Goal: Transaction & Acquisition: Purchase product/service

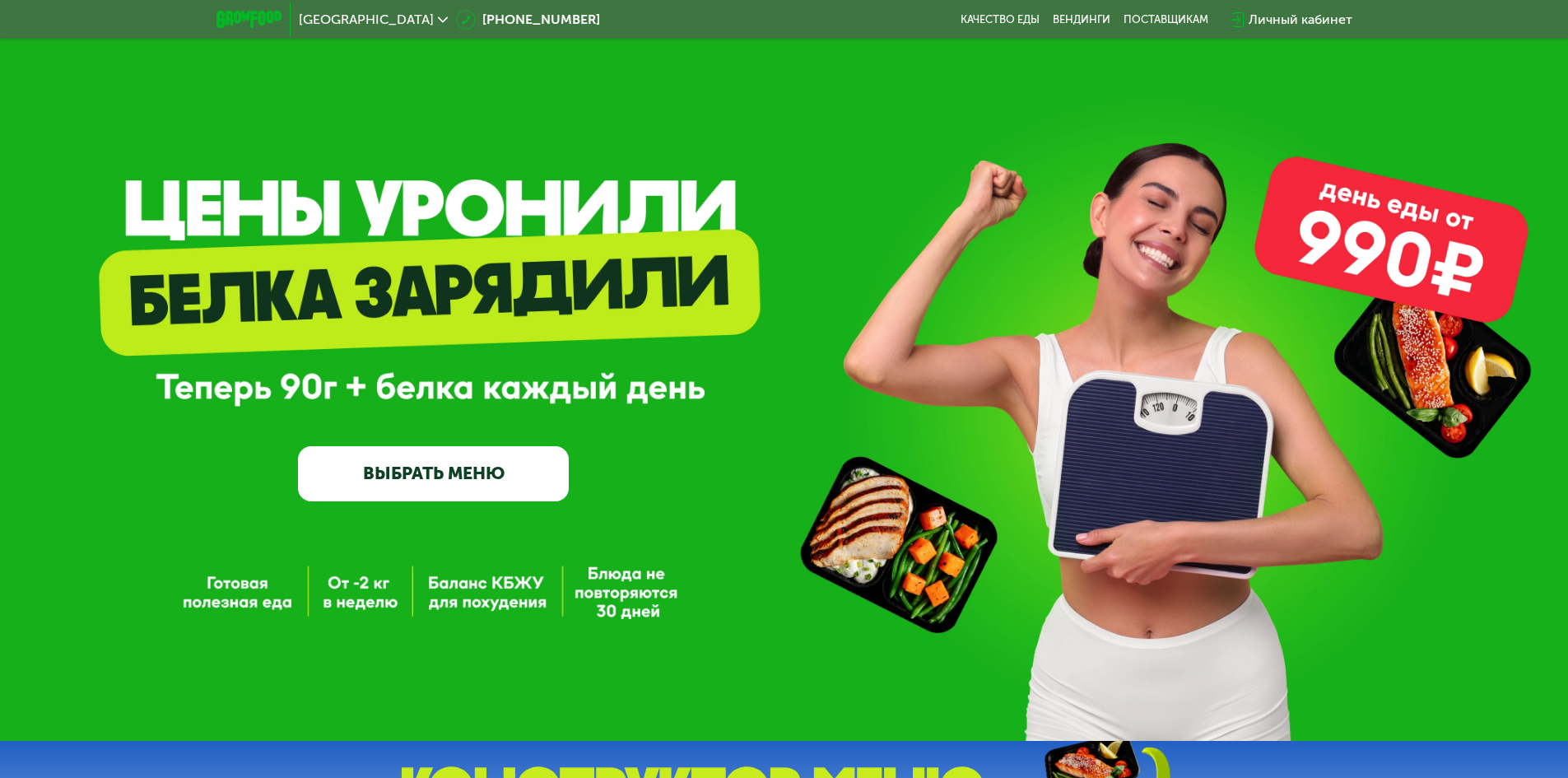
click at [402, 450] on link "ВЫБРАТЬ МЕНЮ" at bounding box center [433, 473] width 271 height 54
click at [399, 464] on link "ВЫБРАТЬ МЕНЮ" at bounding box center [433, 473] width 271 height 54
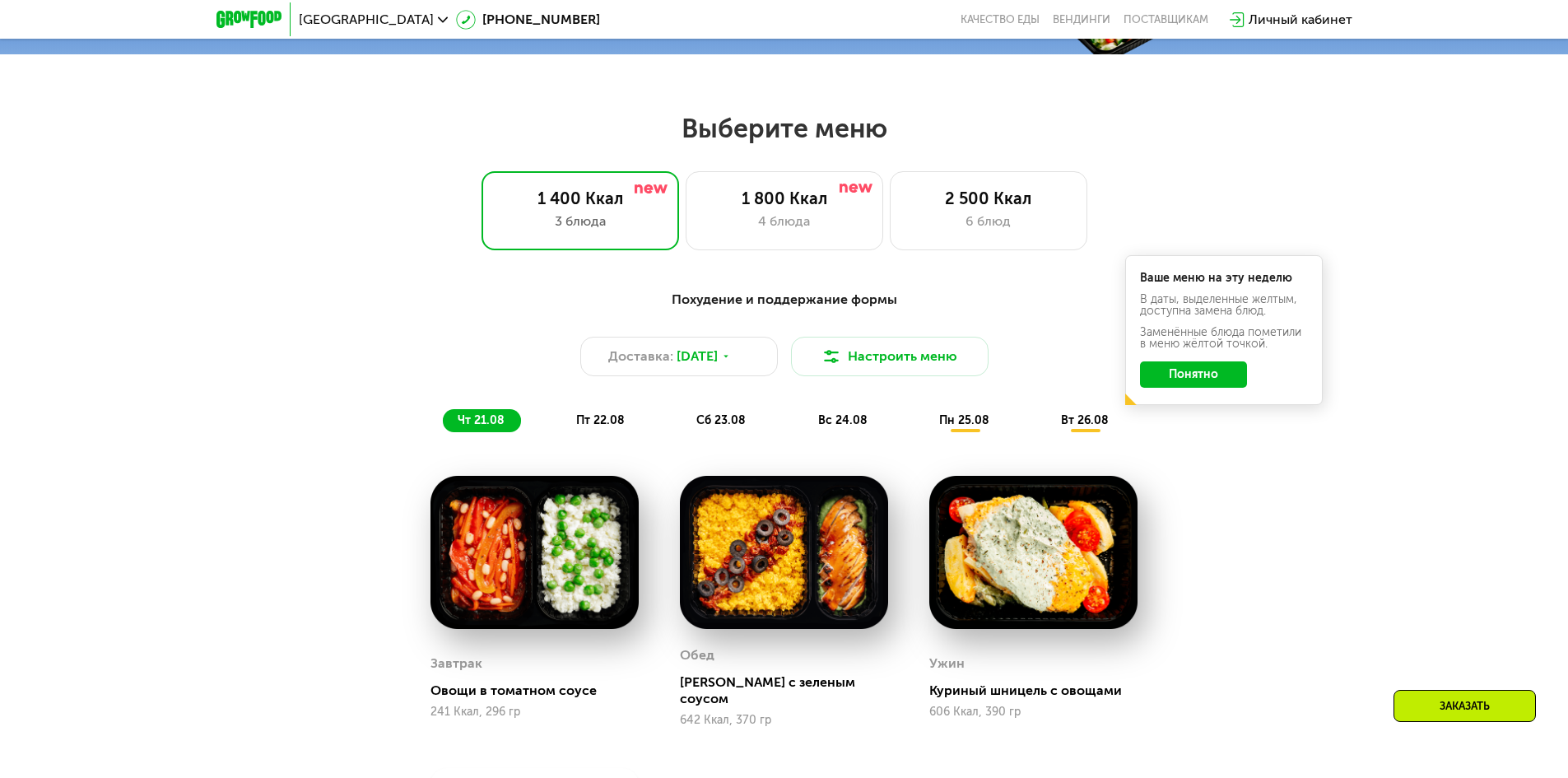
scroll to position [889, 0]
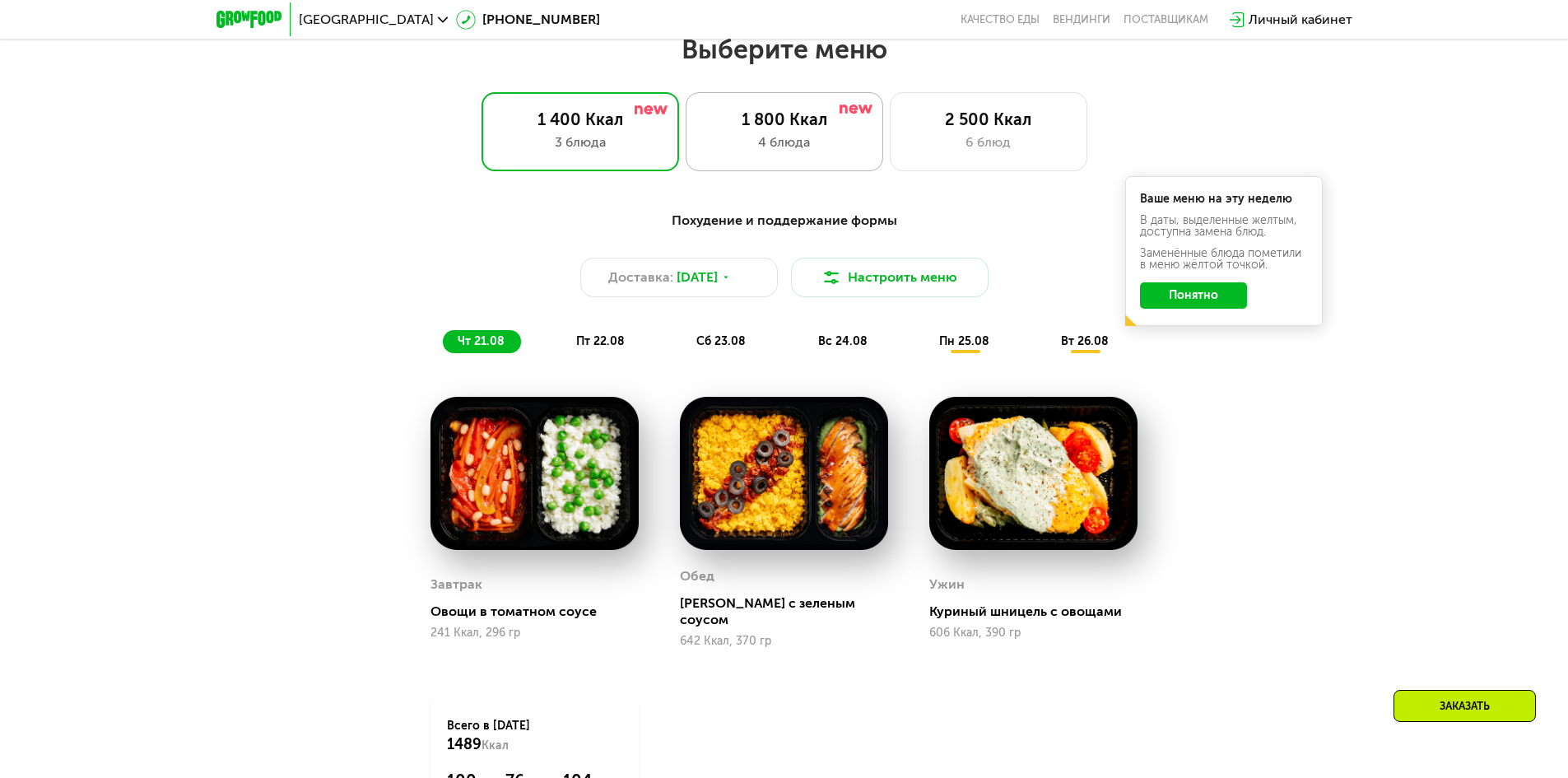
click at [773, 129] on div "1 800 Ккал" at bounding box center [784, 119] width 163 height 19
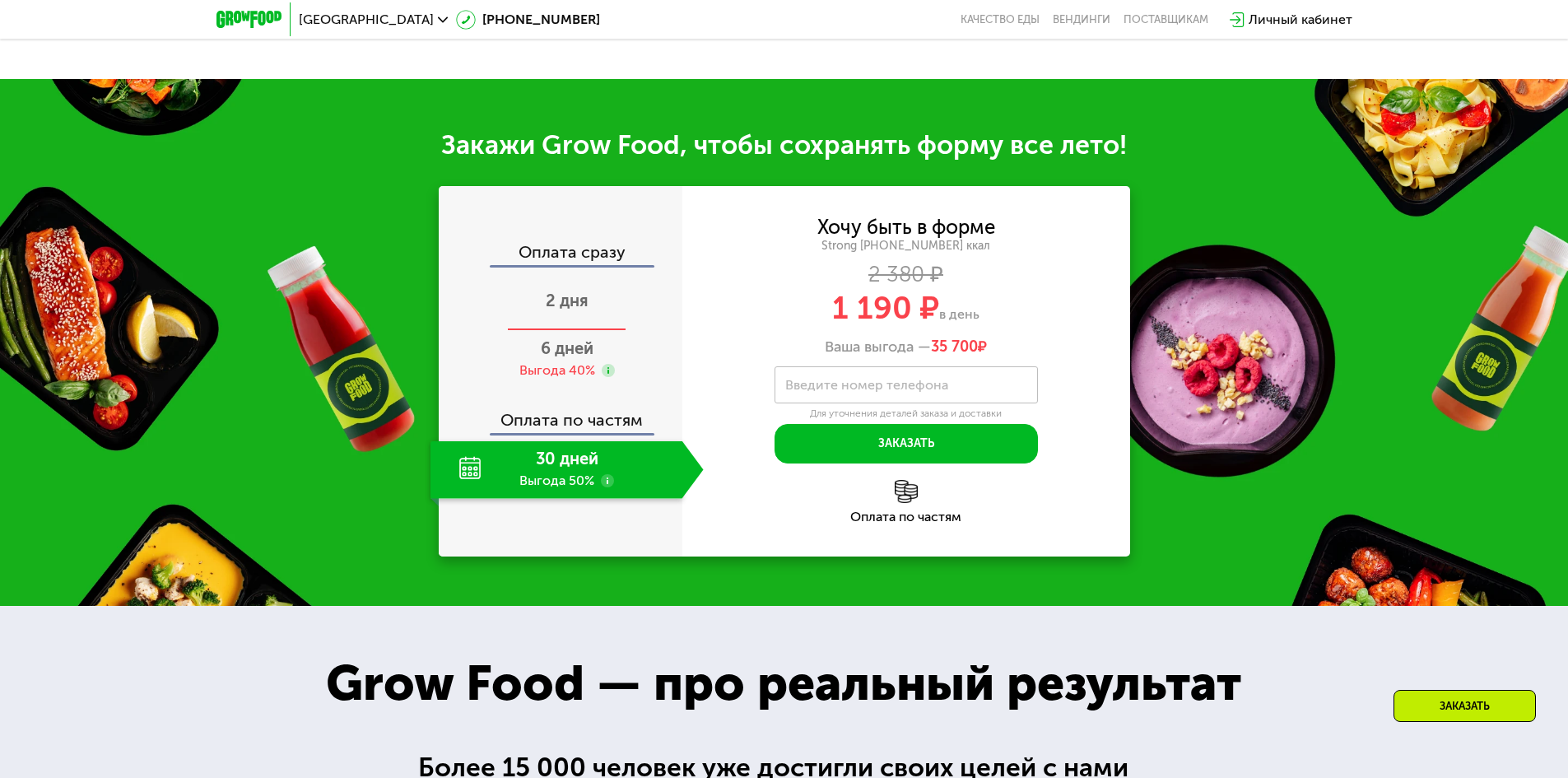
scroll to position [1630, 0]
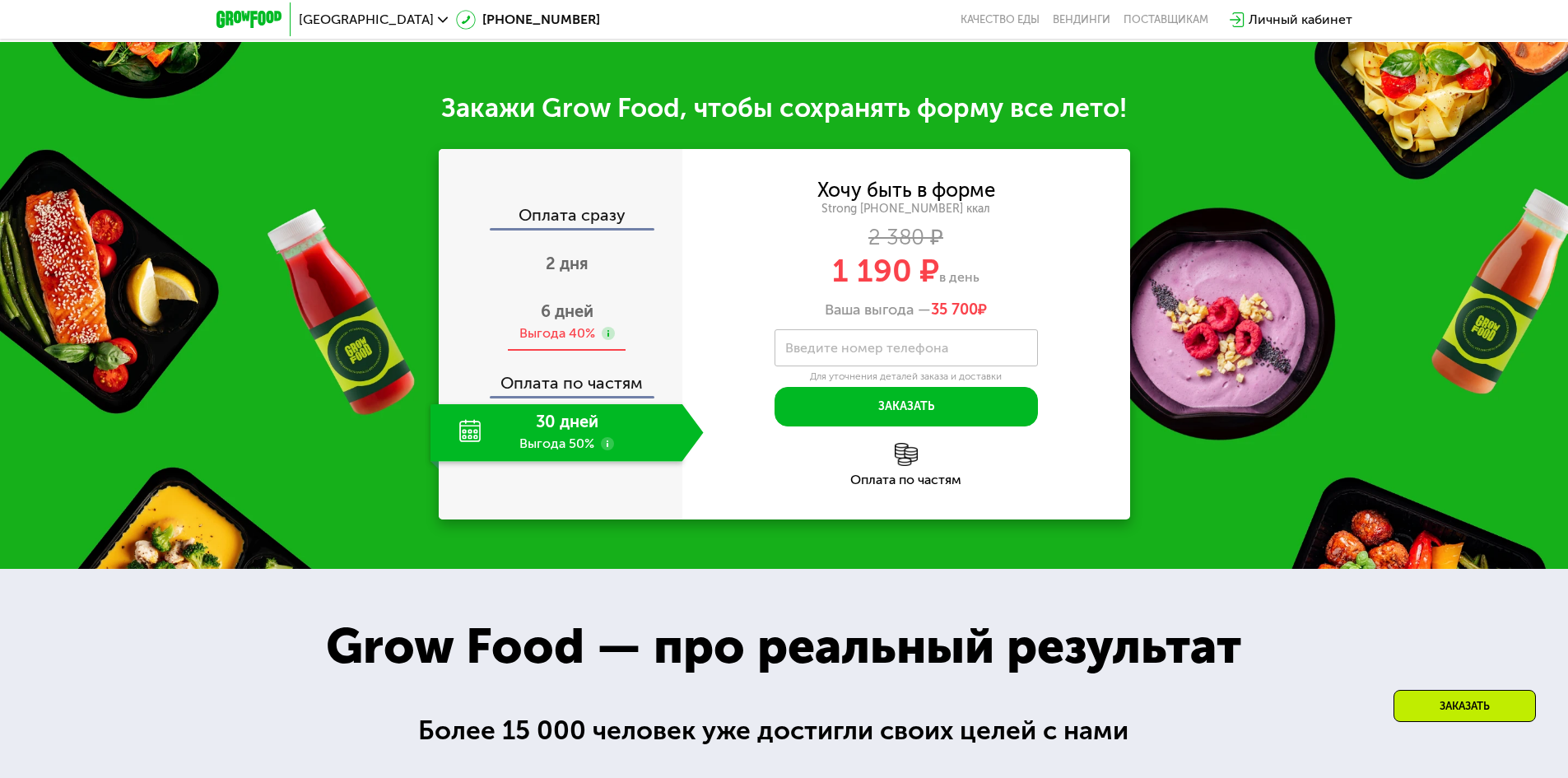
click at [603, 340] on use at bounding box center [608, 333] width 13 height 14
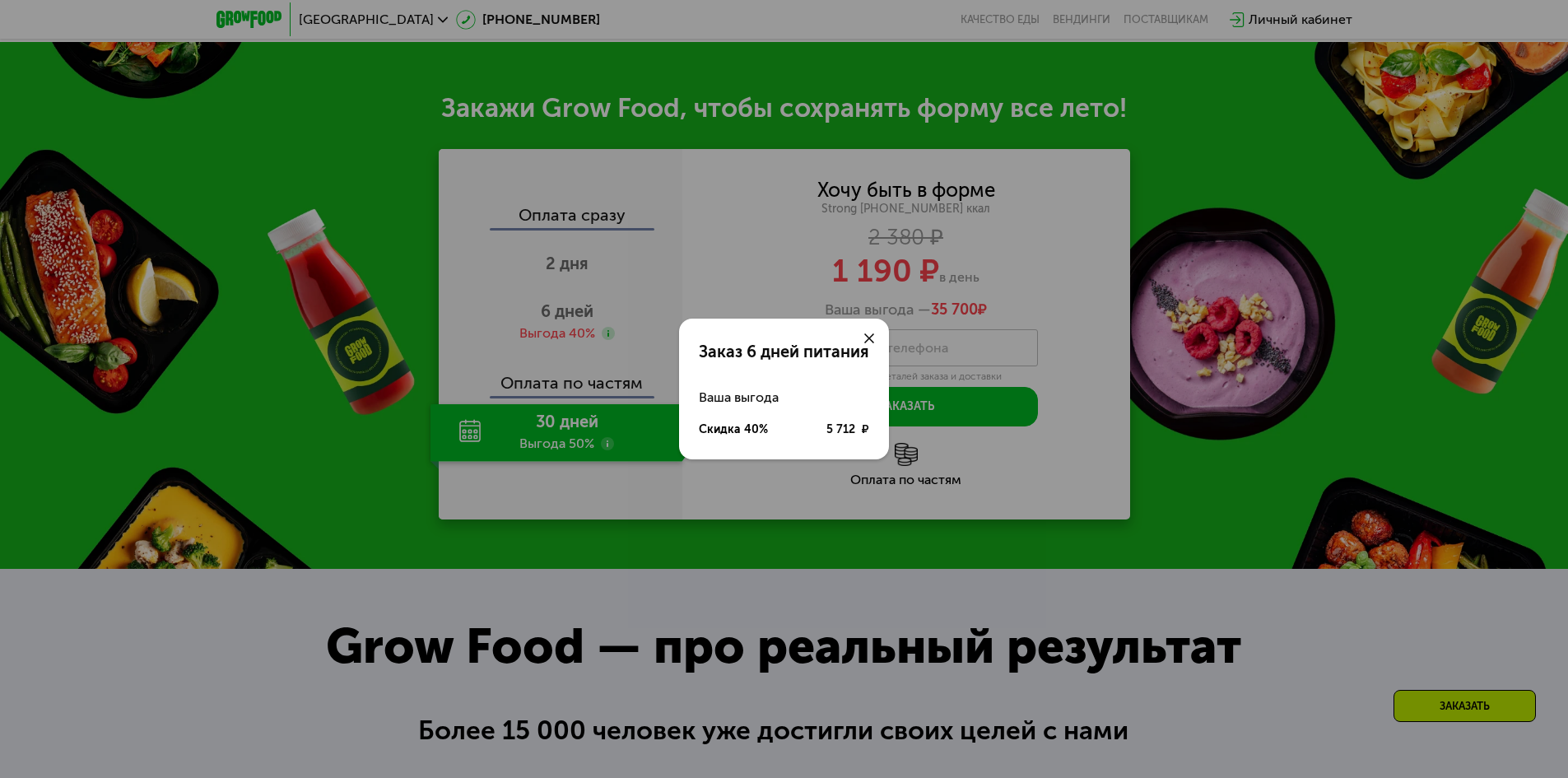
click at [869, 334] on icon at bounding box center [870, 338] width 10 height 10
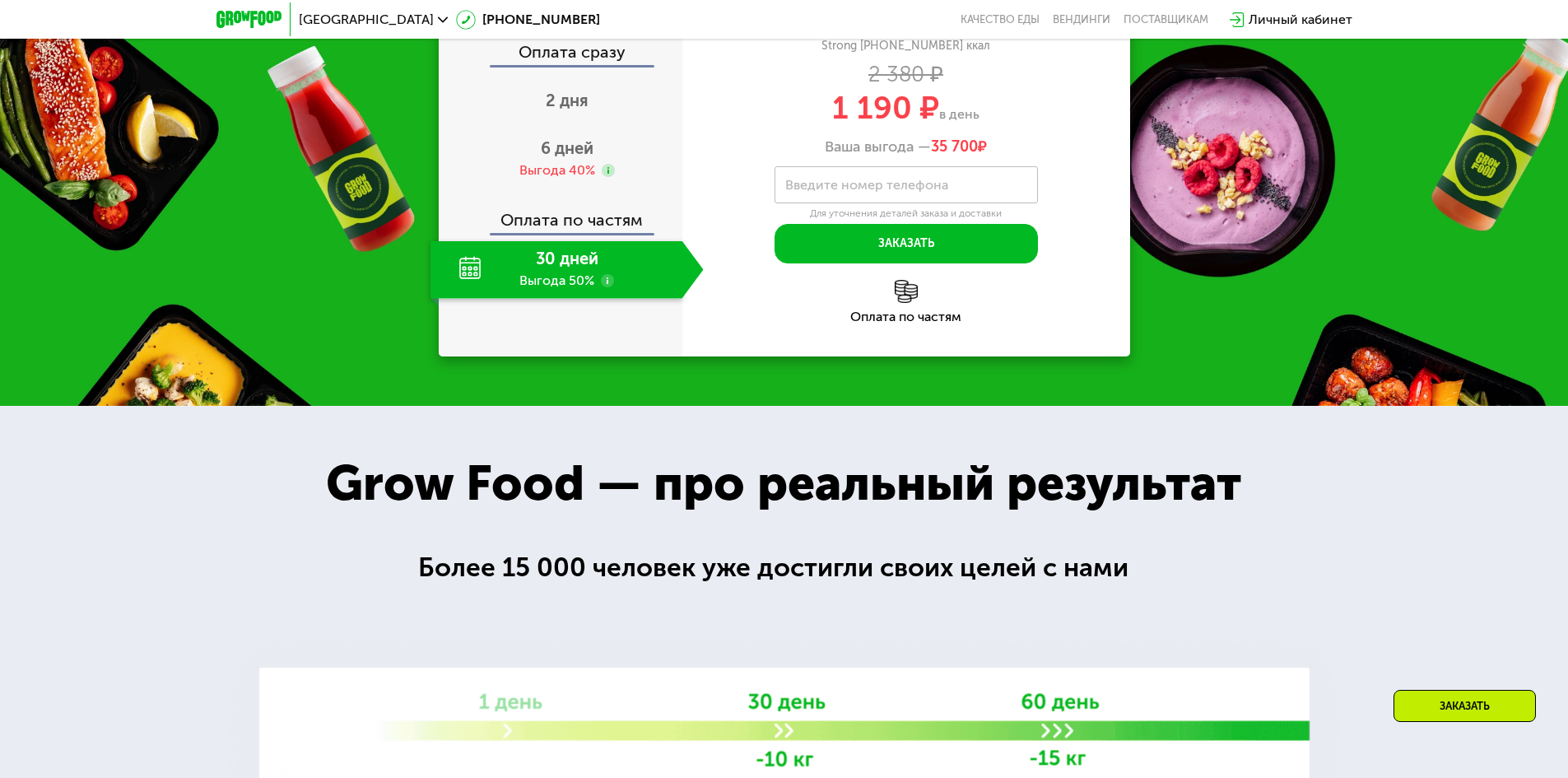
scroll to position [1796, 0]
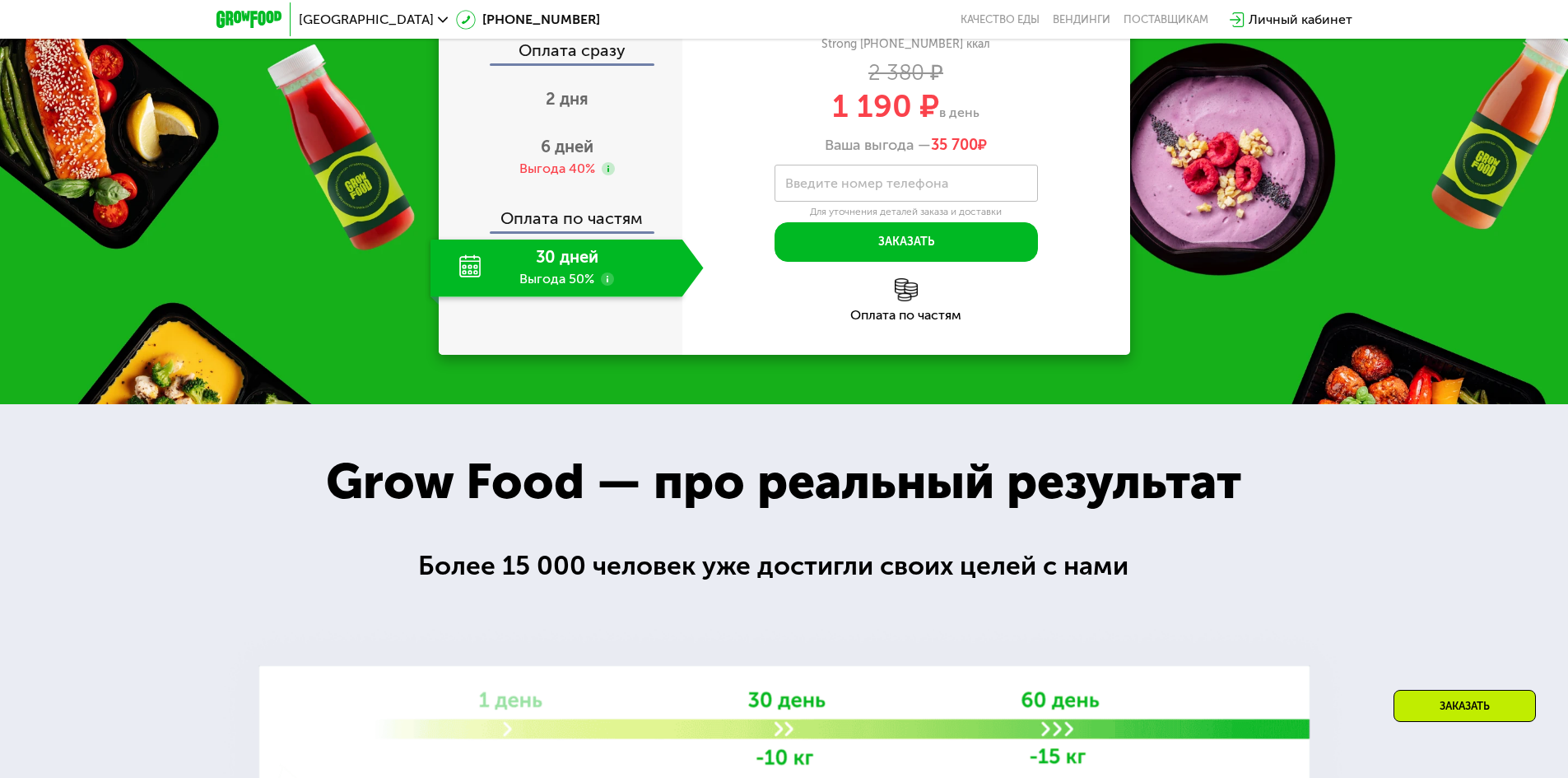
click at [613, 286] on use at bounding box center [607, 279] width 13 height 14
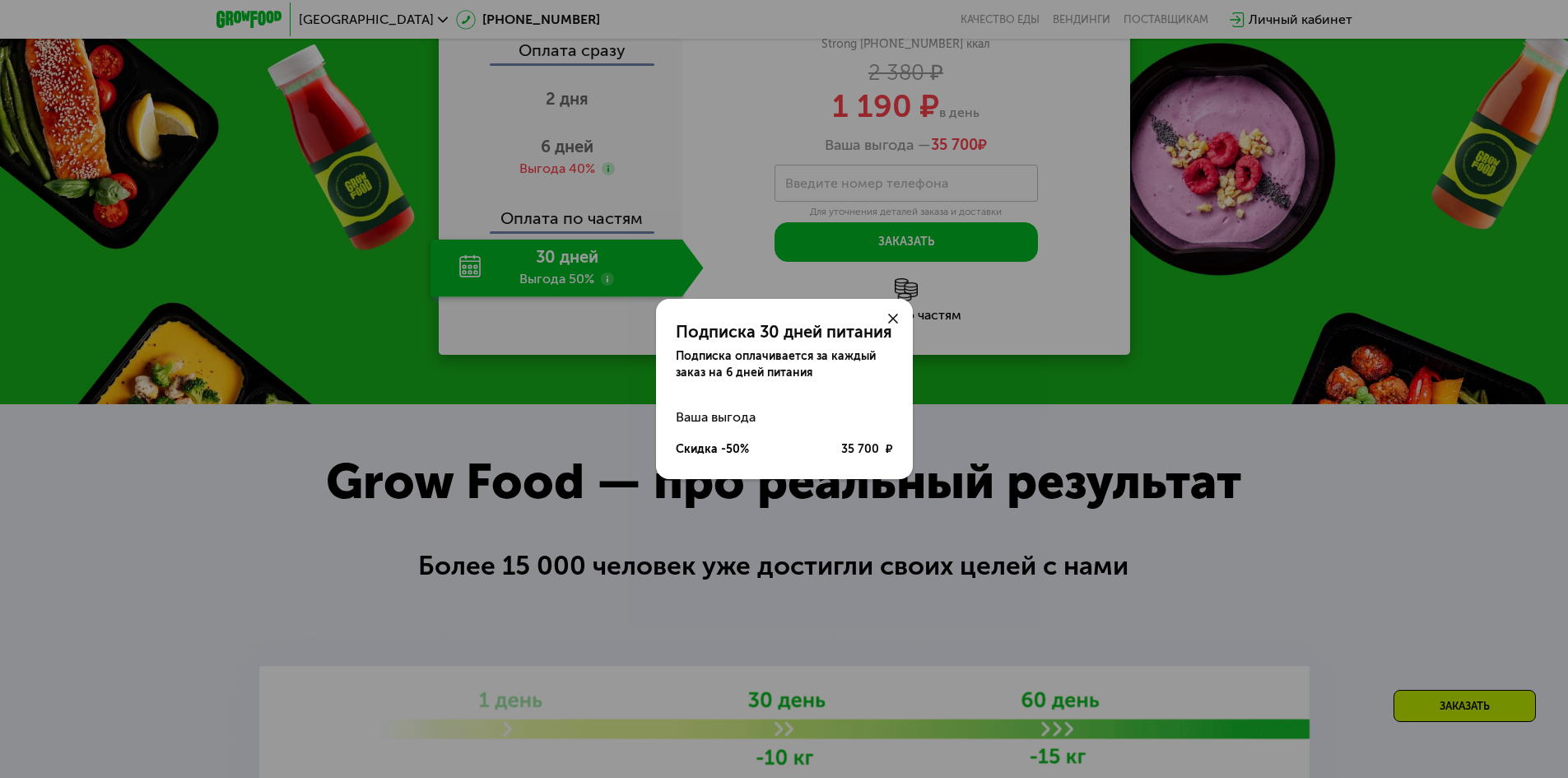
click at [894, 314] on icon at bounding box center [893, 319] width 10 height 10
